Goal: Find specific page/section: Find specific page/section

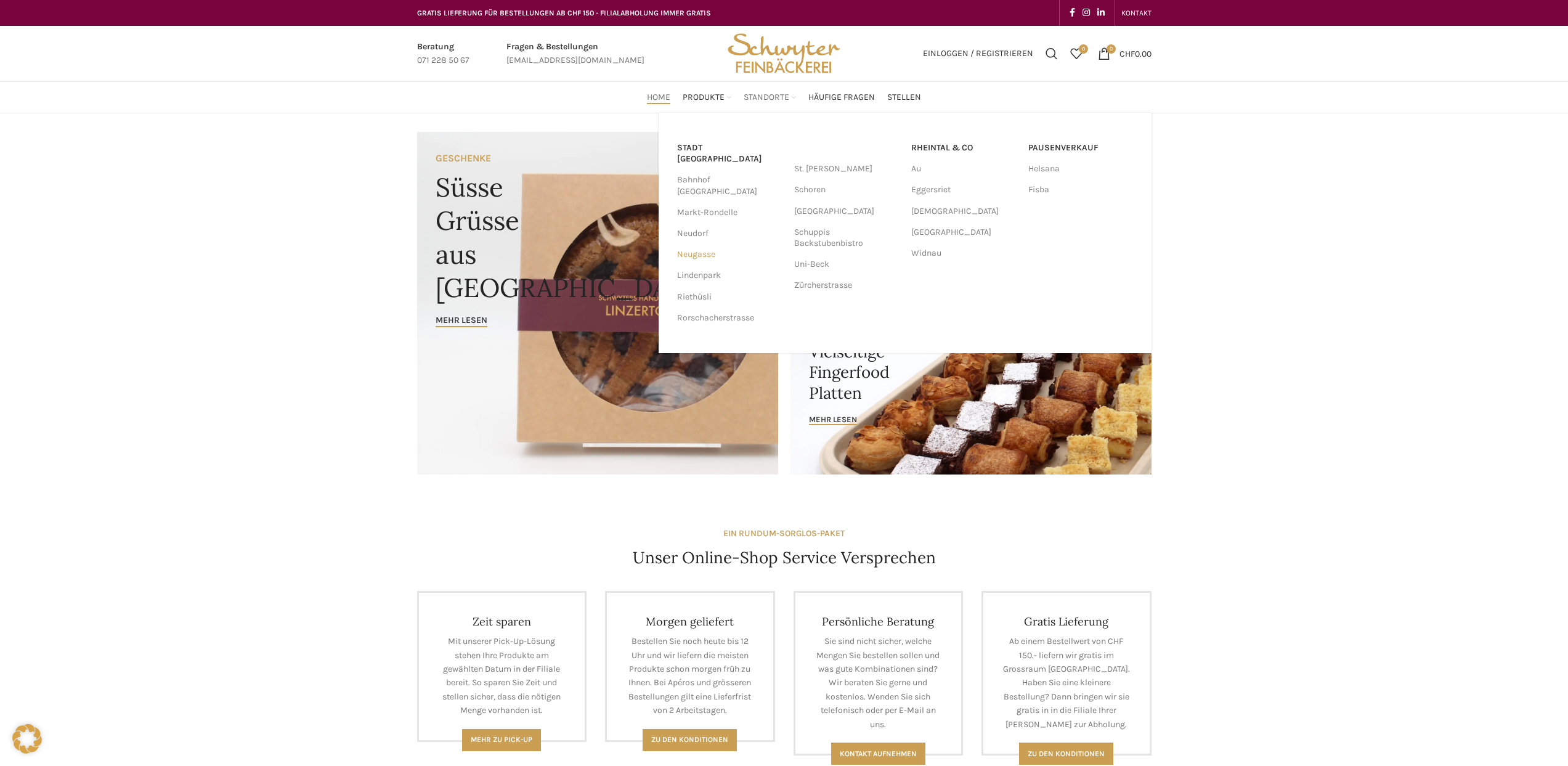
click at [699, 244] on link "Neugasse" at bounding box center [730, 254] width 105 height 21
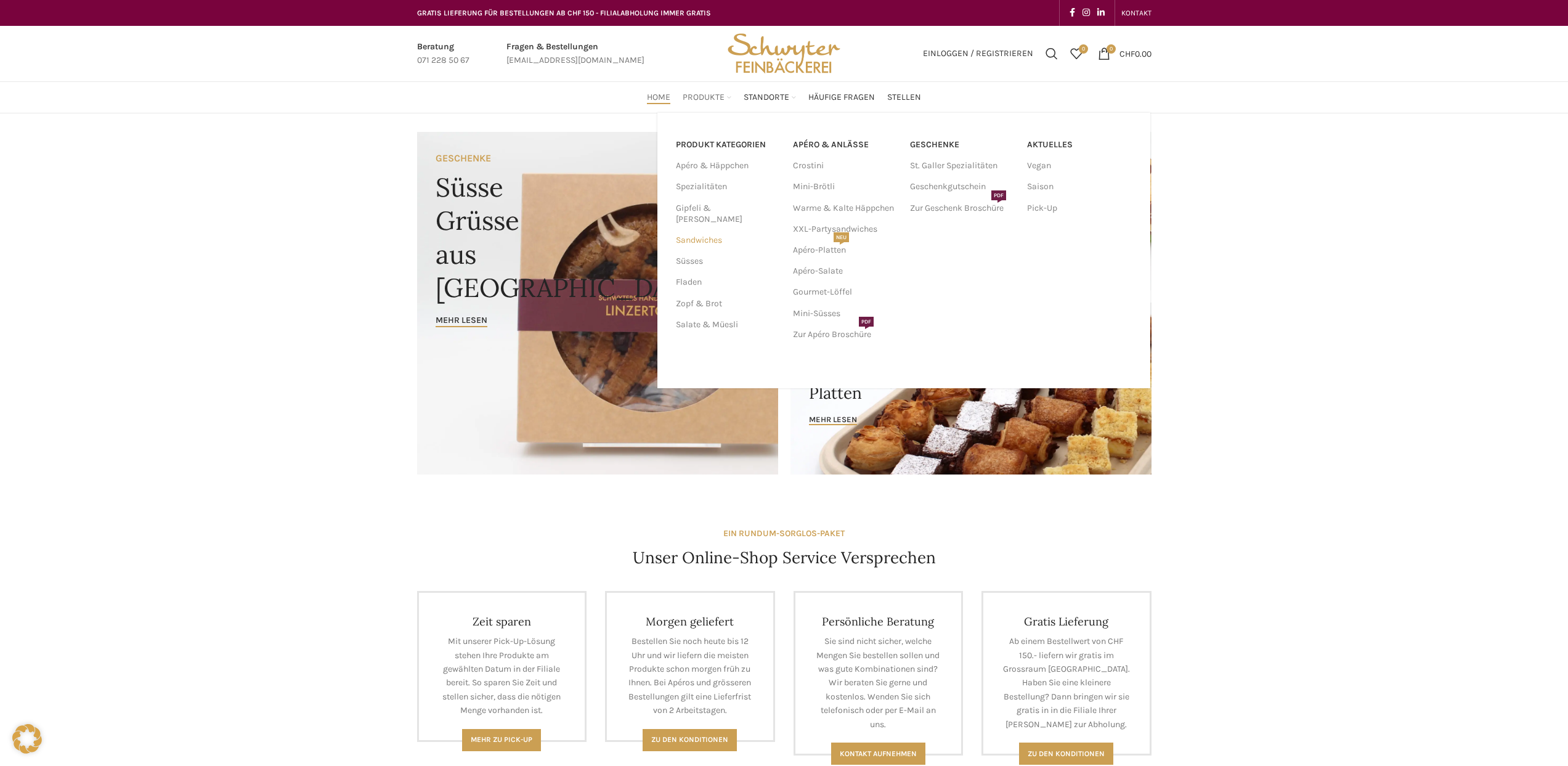
click at [714, 233] on link "Sandwiches" at bounding box center [726, 240] width 102 height 21
